Goal: Task Accomplishment & Management: Manage account settings

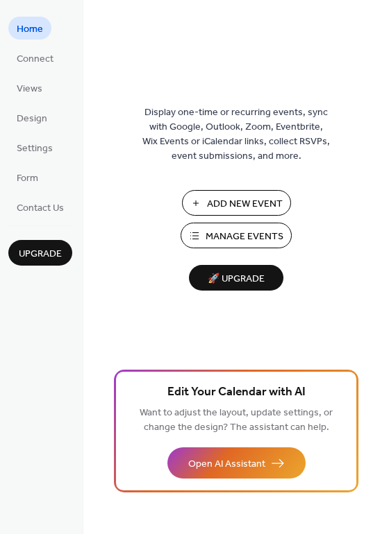
click at [268, 239] on span "Manage Events" at bounding box center [244, 237] width 78 height 15
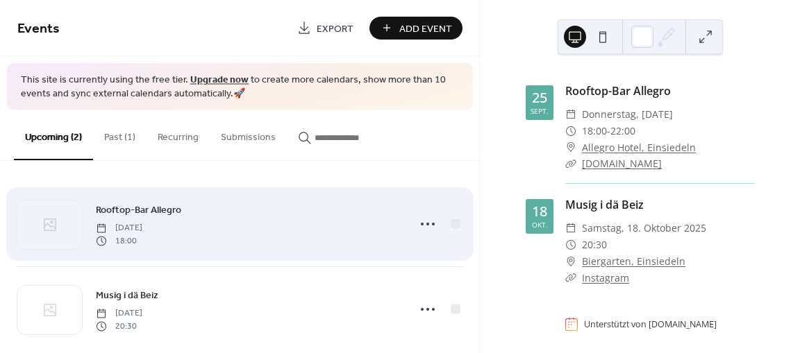
click at [328, 221] on div "Rooftop-Bar Allegro [DATE] 18:00" at bounding box center [248, 224] width 304 height 44
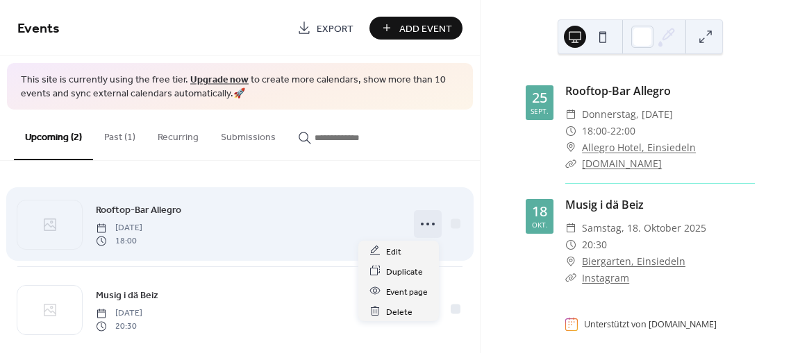
click at [430, 224] on icon at bounding box center [427, 224] width 22 height 22
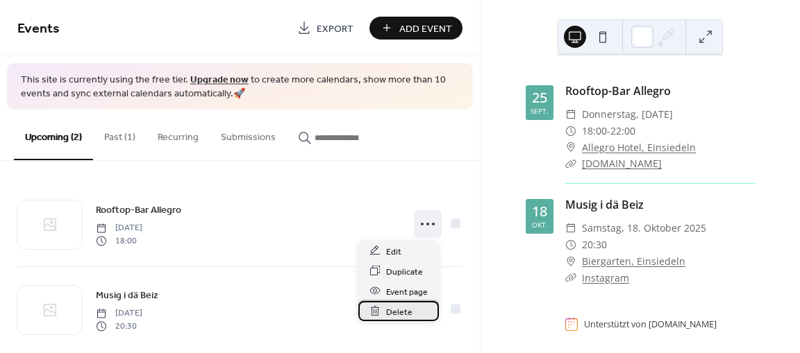
click at [407, 310] on span "Delete" at bounding box center [399, 312] width 26 height 15
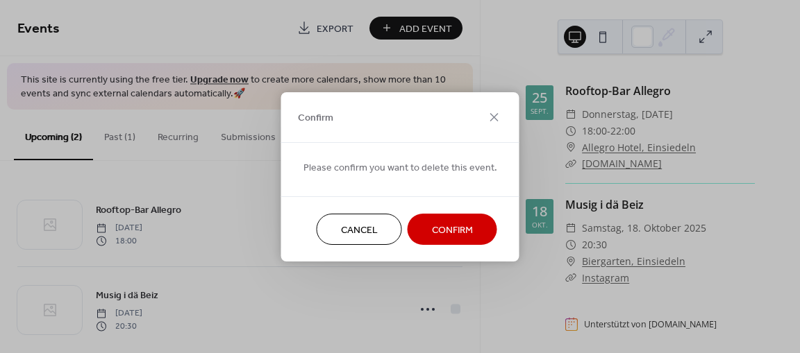
click at [447, 228] on span "Confirm" at bounding box center [452, 230] width 41 height 15
